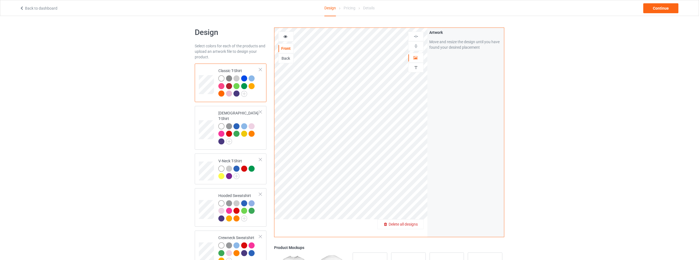
click at [413, 222] on span "Delete all designs" at bounding box center [403, 224] width 29 height 4
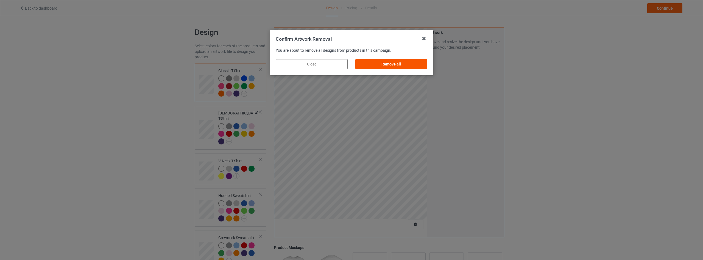
click at [391, 63] on div "Remove all" at bounding box center [391, 64] width 72 height 10
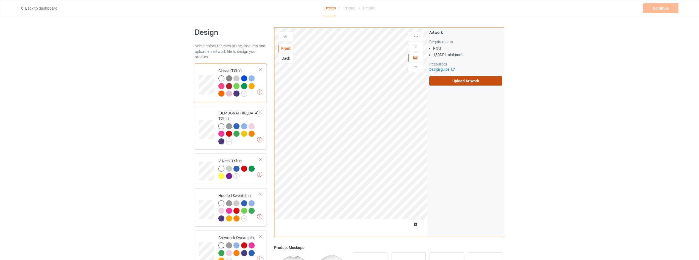
click at [449, 81] on label "Upload Artwork" at bounding box center [465, 80] width 73 height 9
click at [0, 0] on input "Upload Artwork" at bounding box center [0, 0] width 0 height 0
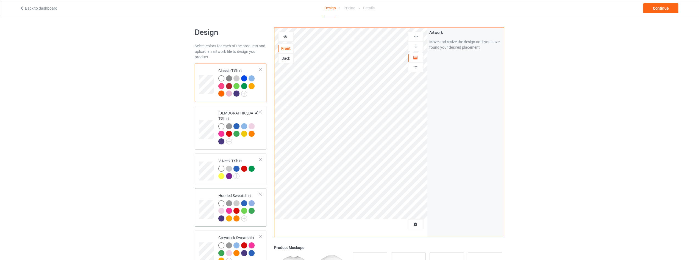
click at [261, 218] on td "Hooded Sweatshirt" at bounding box center [238, 207] width 47 height 34
click at [663, 7] on div "Continue" at bounding box center [660, 8] width 35 height 10
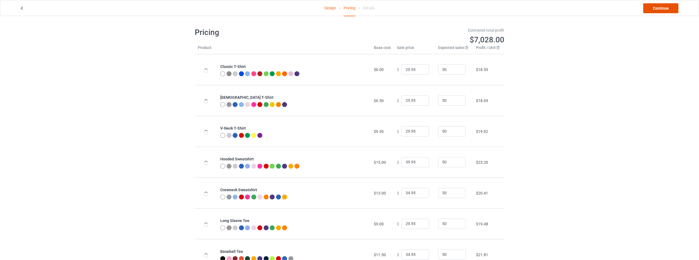
click at [663, 7] on link "Continue" at bounding box center [660, 8] width 35 height 10
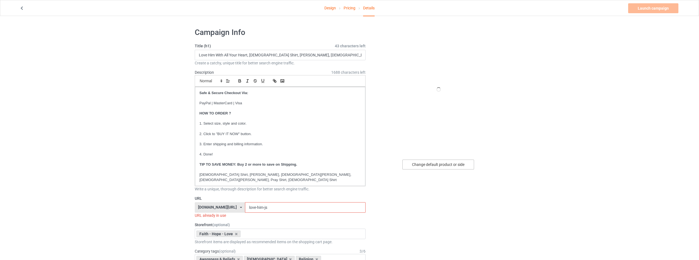
click at [431, 168] on div "Change default product or side" at bounding box center [438, 164] width 72 height 10
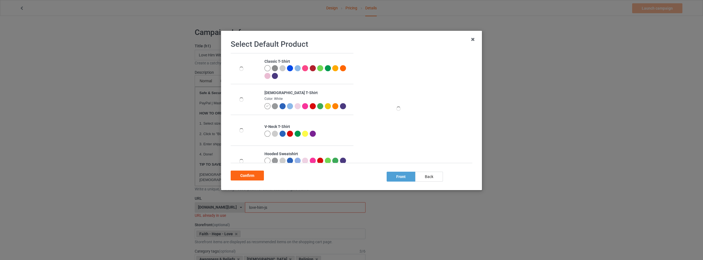
scroll to position [27, 0]
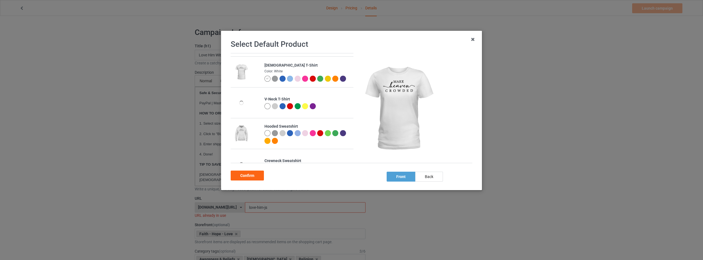
click at [267, 136] on div at bounding box center [268, 133] width 6 height 6
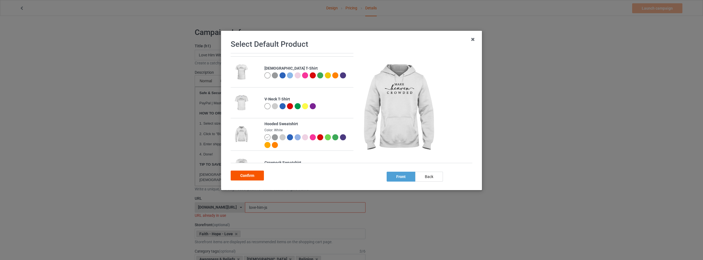
click at [245, 177] on div "Confirm" at bounding box center [247, 175] width 33 height 10
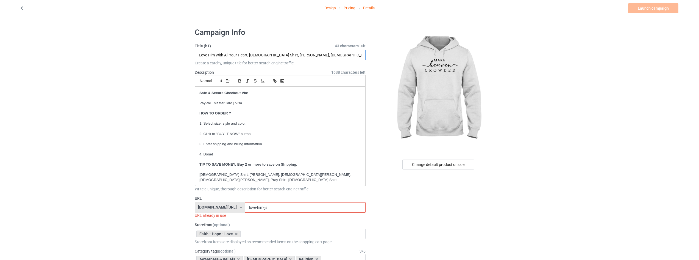
drag, startPoint x: 248, startPoint y: 54, endPoint x: 22, endPoint y: 54, distance: 225.5
type input "Make Heaven Crowded, God Shirt, Faith Shirt, Christian Shirt, Jesus Shirt, Pray…"
drag, startPoint x: 268, startPoint y: 203, endPoint x: 198, endPoint y: 200, distance: 70.6
click at [199, 202] on div "faithhopeloveshirts.com/ animalplanetclothing.com/ besthippiestyles.com/ clawsa…" at bounding box center [280, 207] width 171 height 10
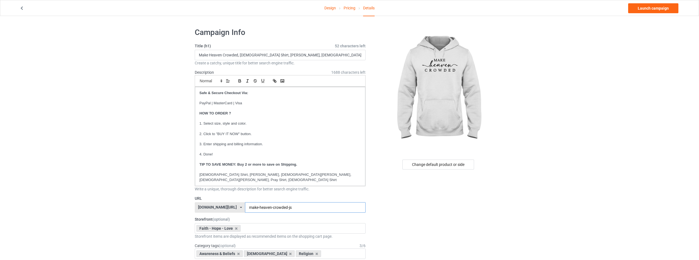
type input "make-heaven-crowded-js"
click at [650, 6] on link "Launch campaign" at bounding box center [653, 8] width 50 height 10
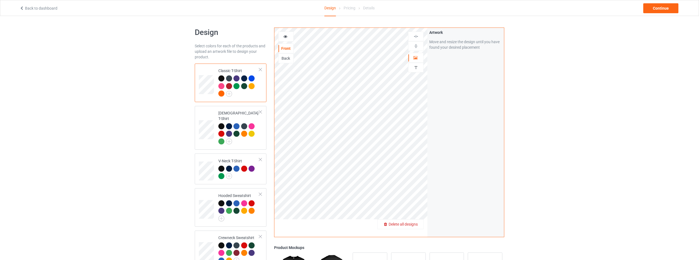
click at [421, 225] on div "Delete all designs" at bounding box center [401, 223] width 46 height 5
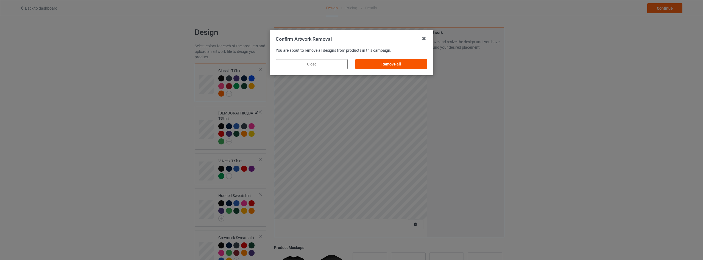
click at [405, 66] on div "Remove all" at bounding box center [391, 64] width 72 height 10
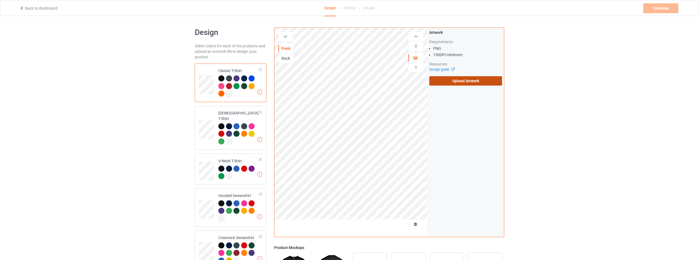
click at [468, 81] on label "Upload Artwork" at bounding box center [465, 80] width 73 height 9
click at [0, 0] on input "Upload Artwork" at bounding box center [0, 0] width 0 height 0
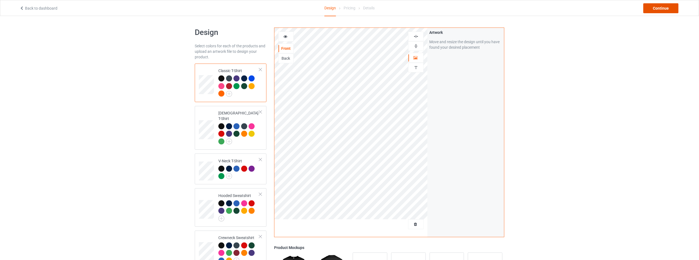
click at [653, 10] on div "Continue" at bounding box center [660, 8] width 35 height 10
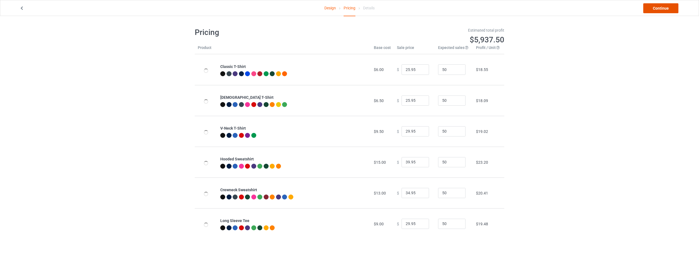
click at [660, 8] on link "Continue" at bounding box center [660, 8] width 35 height 10
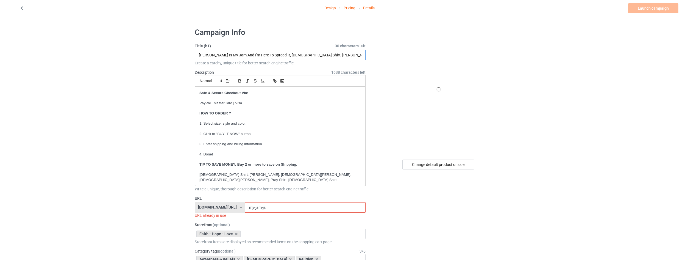
drag, startPoint x: 246, startPoint y: 57, endPoint x: 260, endPoint y: 55, distance: 14.9
click at [246, 57] on input "[PERSON_NAME] Is My Jam And I'm Here To Spread It, [DEMOGRAPHIC_DATA] Shirt, [P…" at bounding box center [280, 55] width 171 height 10
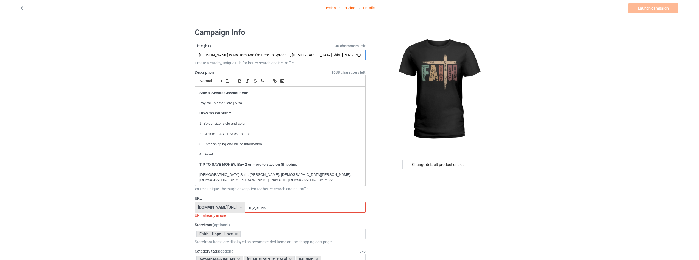
drag, startPoint x: 272, startPoint y: 53, endPoint x: 132, endPoint y: 53, distance: 139.3
type input "Faith, [DEMOGRAPHIC_DATA] Shirt, [PERSON_NAME], [DEMOGRAPHIC_DATA][PERSON_NAME]…"
drag, startPoint x: 266, startPoint y: 201, endPoint x: 211, endPoint y: 197, distance: 55.9
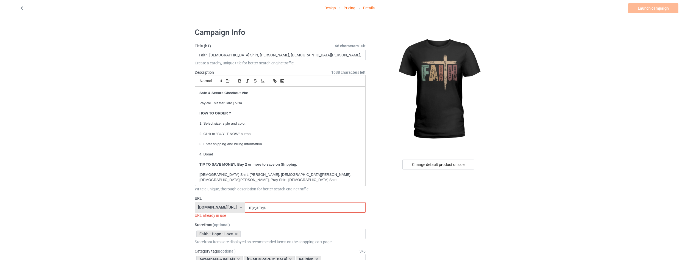
click at [211, 202] on div "[DOMAIN_NAME][URL] [DOMAIN_NAME][URL] [DOMAIN_NAME][URL] [DOMAIN_NAME][URL] [DO…" at bounding box center [280, 207] width 171 height 10
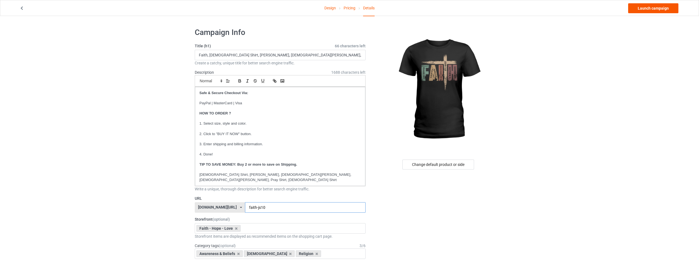
type input "faith-js10"
click at [652, 10] on link "Launch campaign" at bounding box center [653, 8] width 50 height 10
